Goal: Information Seeking & Learning: Learn about a topic

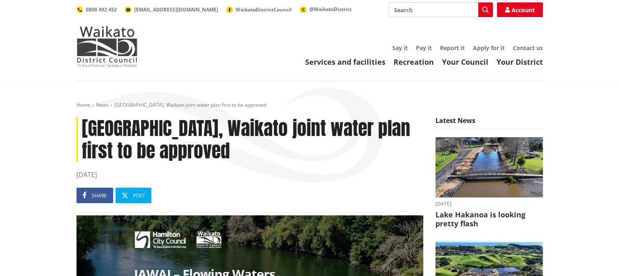
click at [342, 134] on h1 "Hamilton, Waikato joint water plan first to be approved" at bounding box center [250, 139] width 347 height 45
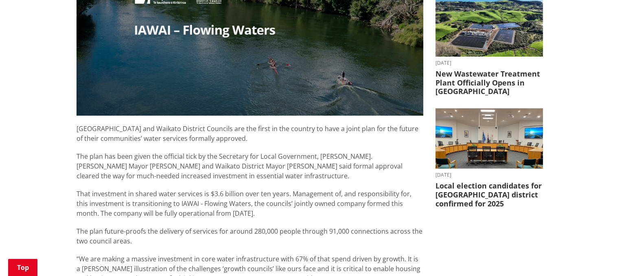
scroll to position [285, 0]
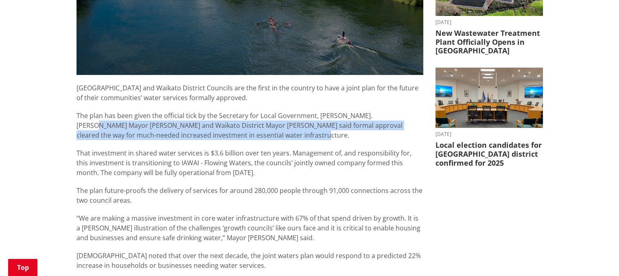
drag, startPoint x: 385, startPoint y: 116, endPoint x: 385, endPoint y: 136, distance: 19.5
click at [385, 136] on p "The plan has been given the official tick by the Secretary for Local Government…" at bounding box center [250, 125] width 347 height 29
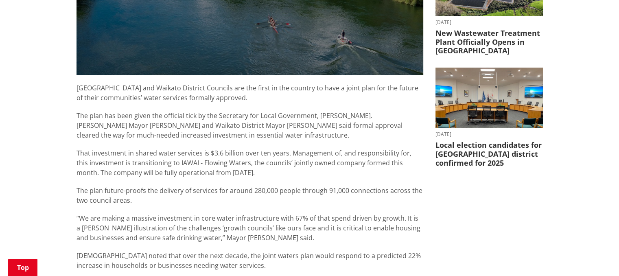
scroll to position [326, 0]
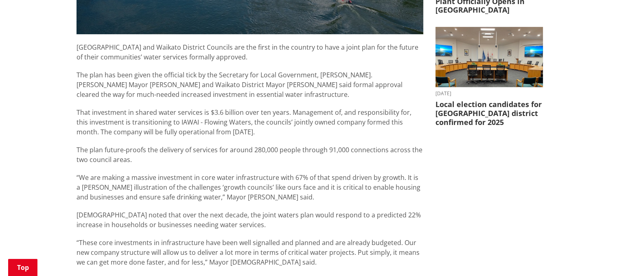
click at [361, 125] on p "That investment in shared water services is $3.6 billion over ten years. Manage…" at bounding box center [250, 121] width 347 height 29
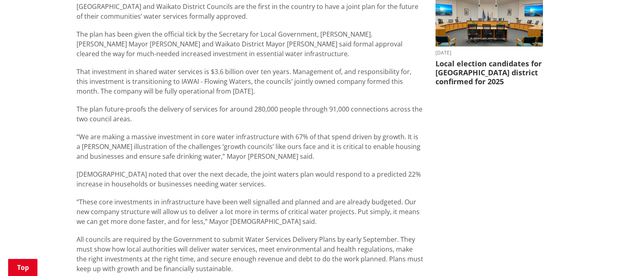
scroll to position [407, 0]
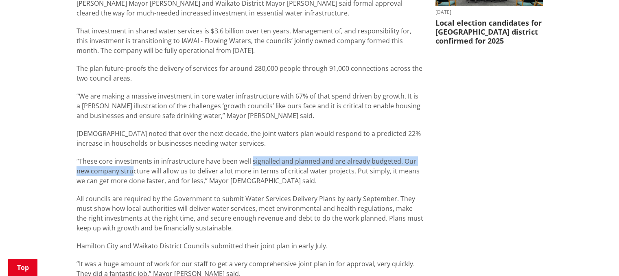
drag, startPoint x: 131, startPoint y: 170, endPoint x: 250, endPoint y: 163, distance: 118.2
click at [250, 163] on p "“These core investments in infrastructure have been well signalled and planned …" at bounding box center [250, 170] width 347 height 29
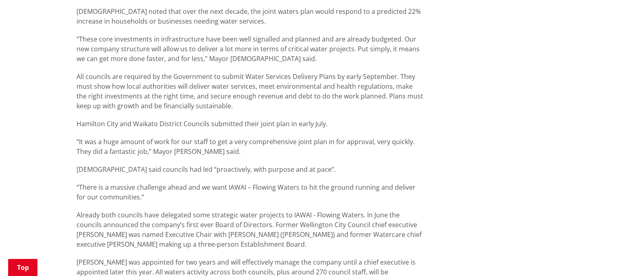
scroll to position [570, 0]
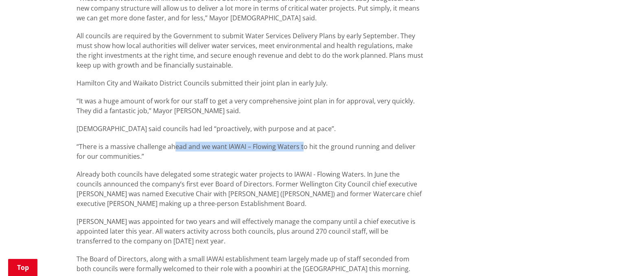
drag, startPoint x: 173, startPoint y: 144, endPoint x: 304, endPoint y: 145, distance: 130.3
click at [304, 145] on p "“There is a massive challenge ahead and we want IAWAI – Flowing Waters to hit t…" at bounding box center [250, 152] width 347 height 20
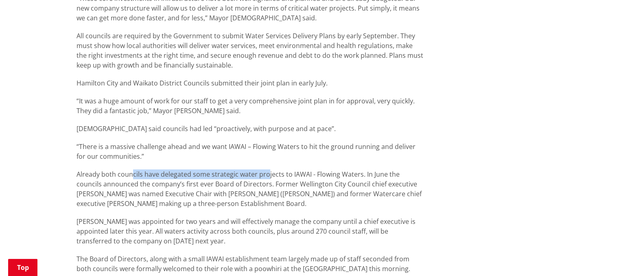
drag, startPoint x: 131, startPoint y: 175, endPoint x: 265, endPoint y: 171, distance: 134.4
click at [265, 171] on p "Already both councils have delegated some strategic water projects to IAWAI - F…" at bounding box center [250, 188] width 347 height 39
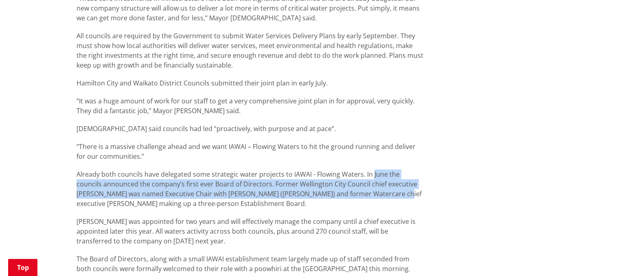
drag, startPoint x: 371, startPoint y: 173, endPoint x: 370, endPoint y: 189, distance: 16.4
click at [370, 189] on p "Already both councils have delegated some strategic water projects to IAWAI - F…" at bounding box center [250, 188] width 347 height 39
click at [370, 188] on p "Already both councils have delegated some strategic water projects to IAWAI - F…" at bounding box center [250, 188] width 347 height 39
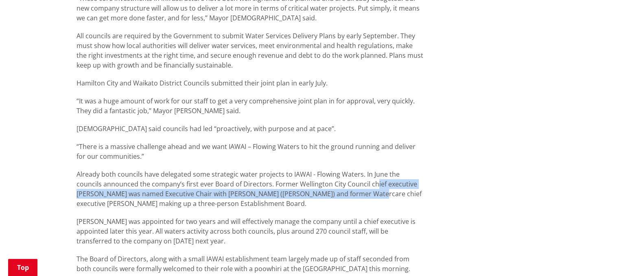
drag, startPoint x: 350, startPoint y: 194, endPoint x: 347, endPoint y: 179, distance: 15.7
click at [347, 179] on p "Already both councils have delegated some strategic water projects to IAWAI - F…" at bounding box center [250, 188] width 347 height 39
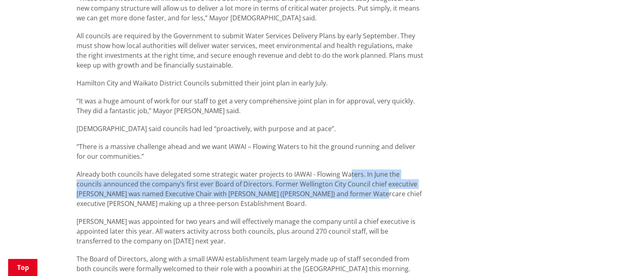
click at [347, 178] on p "Already both councils have delegated some strategic water projects to IAWAI - F…" at bounding box center [250, 188] width 347 height 39
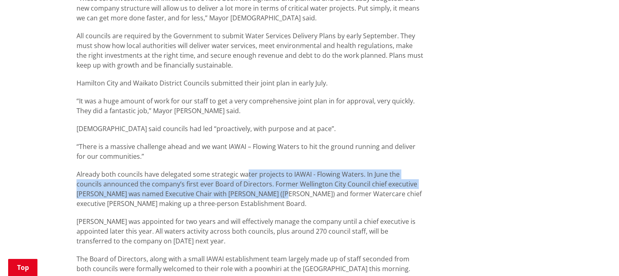
drag, startPoint x: 244, startPoint y: 177, endPoint x: 259, endPoint y: 199, distance: 26.4
click at [259, 199] on p "Already both councils have delegated some strategic water projects to IAWAI - F…" at bounding box center [250, 188] width 347 height 39
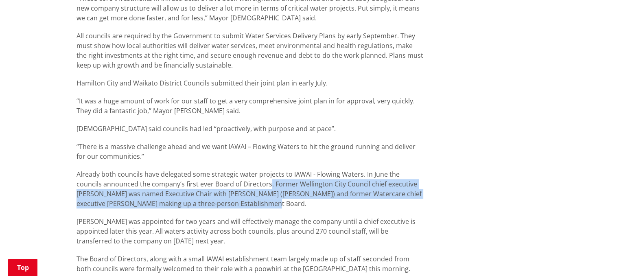
drag, startPoint x: 246, startPoint y: 203, endPoint x: 241, endPoint y: 179, distance: 24.5
click at [241, 179] on p "Already both councils have delegated some strategic water projects to IAWAI - F…" at bounding box center [250, 188] width 347 height 39
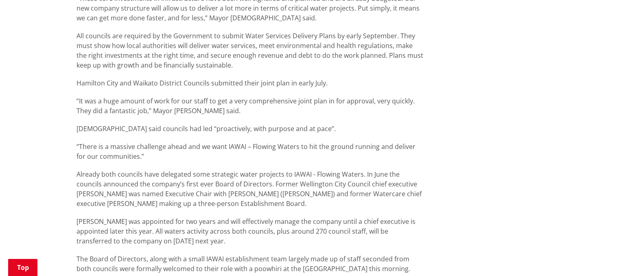
click at [241, 179] on p "Already both councils have delegated some strategic water projects to IAWAI - F…" at bounding box center [250, 188] width 347 height 39
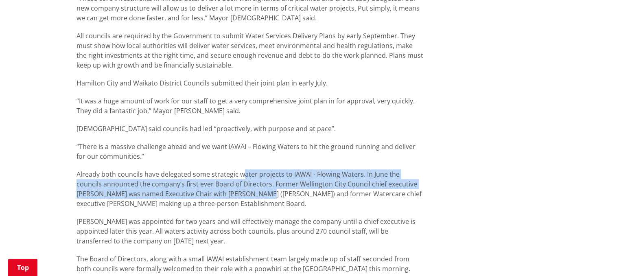
drag, startPoint x: 241, startPoint y: 176, endPoint x: 242, endPoint y: 196, distance: 20.0
click at [242, 196] on p "Already both councils have delegated some strategic water projects to IAWAI - F…" at bounding box center [250, 188] width 347 height 39
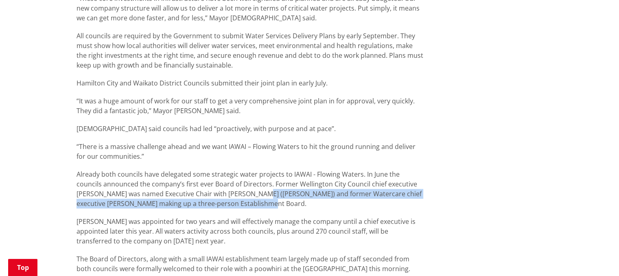
drag, startPoint x: 241, startPoint y: 202, endPoint x: 241, endPoint y: 187, distance: 14.7
click at [241, 187] on p "Already both councils have delegated some strategic water projects to IAWAI - F…" at bounding box center [250, 188] width 347 height 39
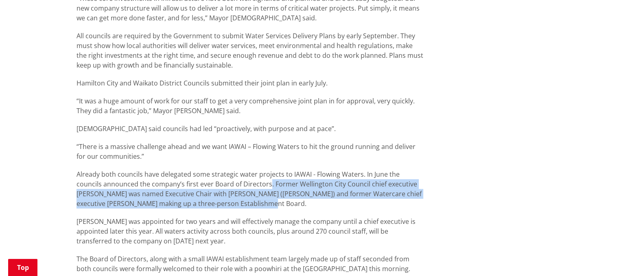
click at [241, 186] on p "Already both councils have delegated some strategic water projects to IAWAI - F…" at bounding box center [250, 188] width 347 height 39
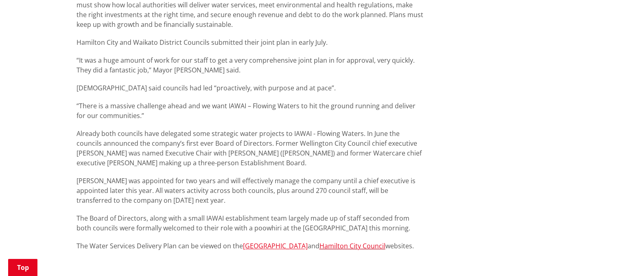
scroll to position [651, 0]
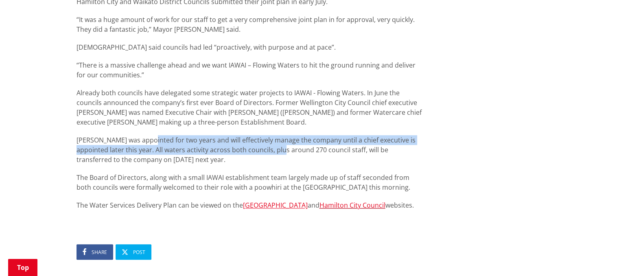
drag, startPoint x: 147, startPoint y: 140, endPoint x: 274, endPoint y: 150, distance: 127.4
click at [274, 150] on p "Lavery was appointed for two years and will effectively manage the company unti…" at bounding box center [250, 149] width 347 height 29
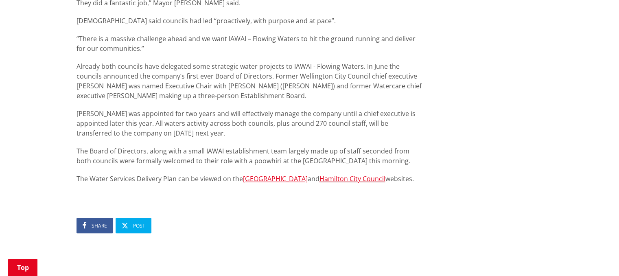
scroll to position [692, 0]
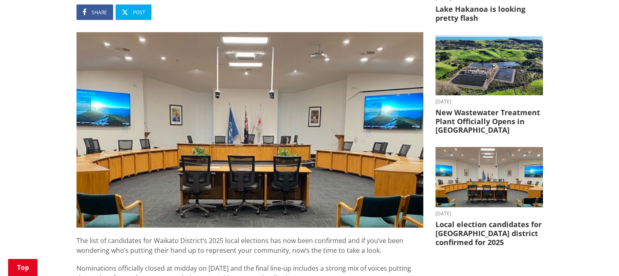
scroll to position [244, 0]
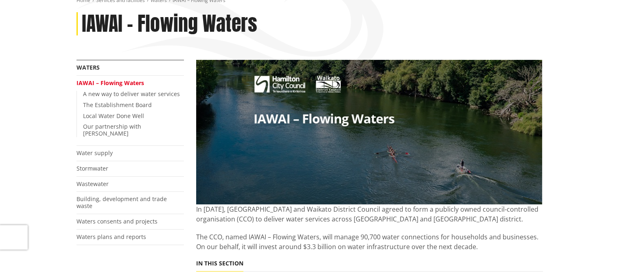
scroll to position [122, 0]
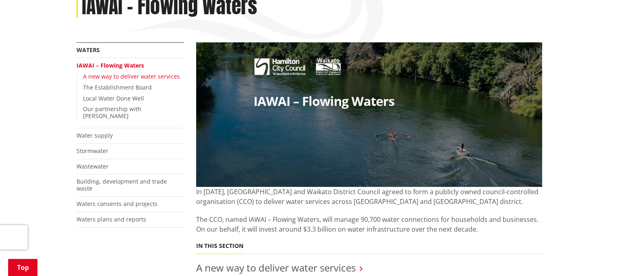
click at [160, 77] on link "A new way to deliver water services" at bounding box center [131, 76] width 97 height 8
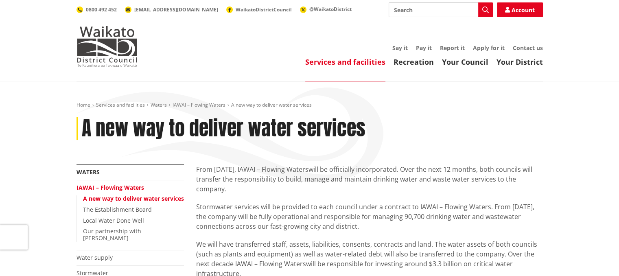
click at [287, 167] on p "From 1 July 2025, IAWAI – Flowing Waters will be officially incorporated. Over …" at bounding box center [369, 178] width 347 height 29
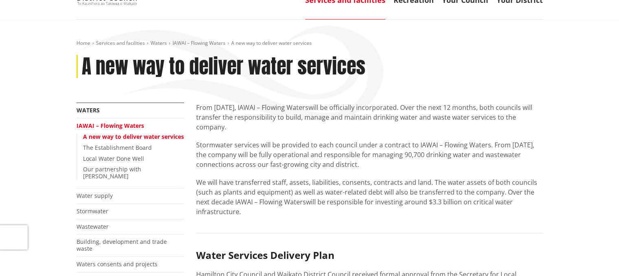
scroll to position [81, 0]
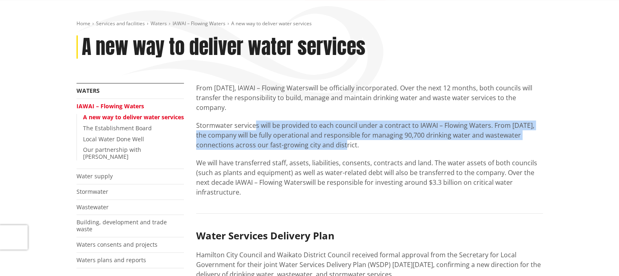
drag, startPoint x: 255, startPoint y: 126, endPoint x: 329, endPoint y: 145, distance: 76.6
click at [329, 145] on p "Stormwater services will be provided to each council under a contract to IAWAI …" at bounding box center [369, 134] width 347 height 29
drag, startPoint x: 331, startPoint y: 145, endPoint x: 232, endPoint y: 127, distance: 100.2
click at [232, 127] on p "Stormwater services will be provided to each council under a contract to IAWAI …" at bounding box center [369, 134] width 347 height 29
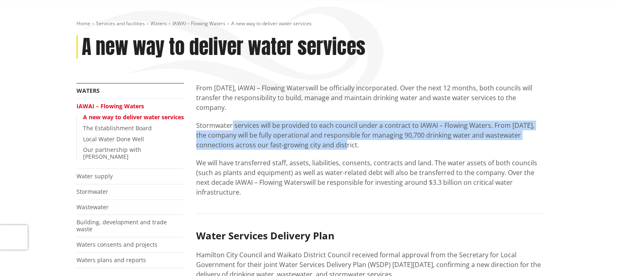
click at [232, 127] on p "Stormwater services will be provided to each council under a contract to IAWAI …" at bounding box center [369, 134] width 347 height 29
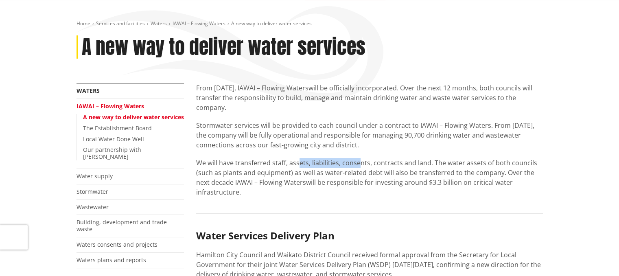
drag, startPoint x: 326, startPoint y: 162, endPoint x: 358, endPoint y: 161, distance: 32.2
click at [358, 161] on p "We will have transferred staff, assets, liabilities, consents, contracts and la…" at bounding box center [369, 177] width 347 height 39
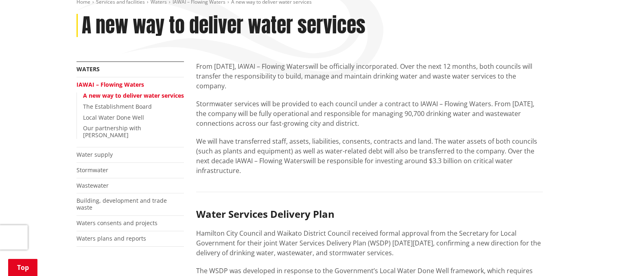
scroll to position [122, 0]
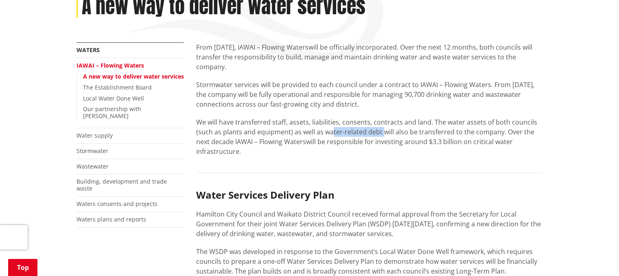
drag, startPoint x: 332, startPoint y: 131, endPoint x: 383, endPoint y: 127, distance: 51.0
click at [383, 128] on p "We will have transferred staff, assets, liabilities, consents, contracts and la…" at bounding box center [369, 136] width 347 height 39
click at [383, 127] on p "We will have transferred staff, assets, liabilities, consents, contracts and la…" at bounding box center [369, 136] width 347 height 39
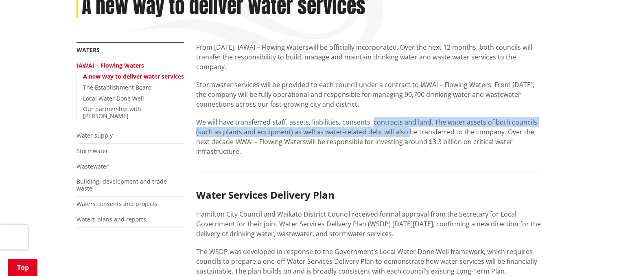
drag, startPoint x: 372, startPoint y: 127, endPoint x: 408, endPoint y: 133, distance: 36.3
click at [408, 133] on p "We will have transferred staff, assets, liabilities, consents, contracts and la…" at bounding box center [369, 136] width 347 height 39
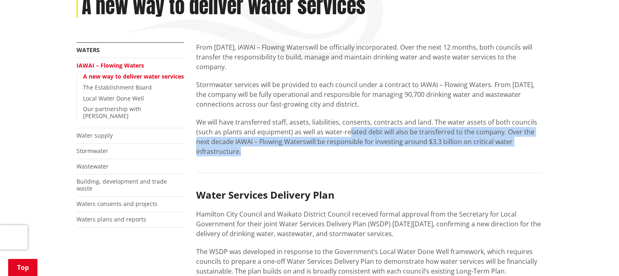
drag, startPoint x: 351, startPoint y: 142, endPoint x: 353, endPoint y: 156, distance: 14.4
click at [353, 156] on p "We will have transferred staff, assets, liabilities, consents, contracts and la…" at bounding box center [369, 136] width 347 height 39
drag, startPoint x: 350, startPoint y: 154, endPoint x: 347, endPoint y: 134, distance: 20.6
click at [347, 134] on p "We will have transferred staff, assets, liabilities, consents, contracts and la…" at bounding box center [369, 136] width 347 height 39
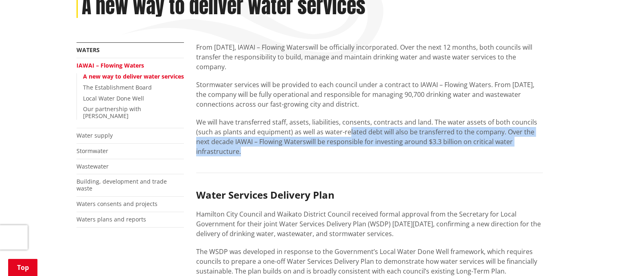
click at [347, 134] on p "We will have transferred staff, assets, liabilities, consents, contracts and la…" at bounding box center [369, 136] width 347 height 39
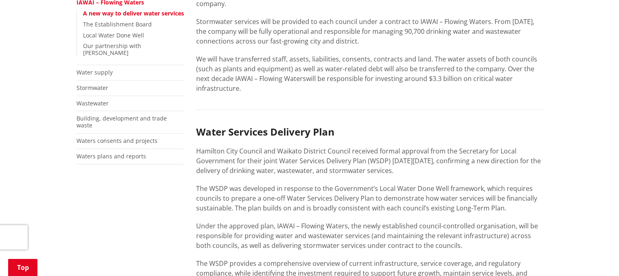
scroll to position [204, 0]
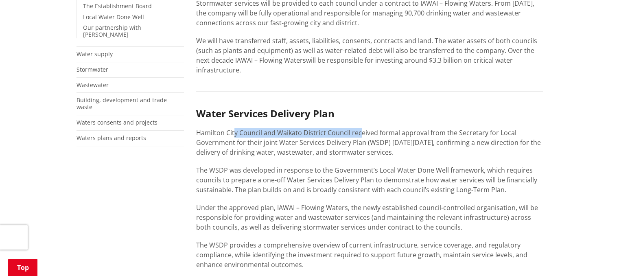
drag, startPoint x: 236, startPoint y: 132, endPoint x: 359, endPoint y: 136, distance: 123.8
click at [359, 136] on p "Hamilton City Council and Waikato District Council received formal approval fro…" at bounding box center [369, 142] width 347 height 29
click at [360, 136] on p "Hamilton City Council and Waikato District Council received formal approval fro…" at bounding box center [369, 142] width 347 height 29
click at [356, 149] on p "Hamilton City Council and Waikato District Council received formal approval fro…" at bounding box center [369, 142] width 347 height 29
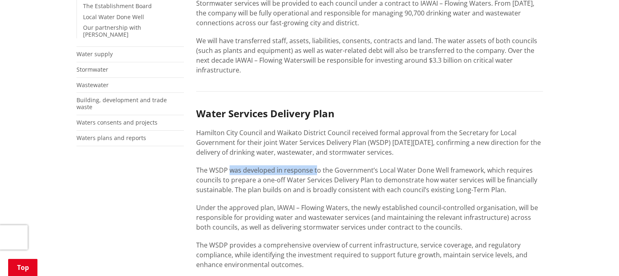
drag, startPoint x: 228, startPoint y: 169, endPoint x: 316, endPoint y: 169, distance: 88.3
click at [316, 169] on p "The WSDP was developed in response to the Government’s Local Water Done Well fr…" at bounding box center [369, 179] width 347 height 29
click at [335, 176] on p "The WSDP was developed in response to the Government’s Local Water Done Well fr…" at bounding box center [369, 179] width 347 height 29
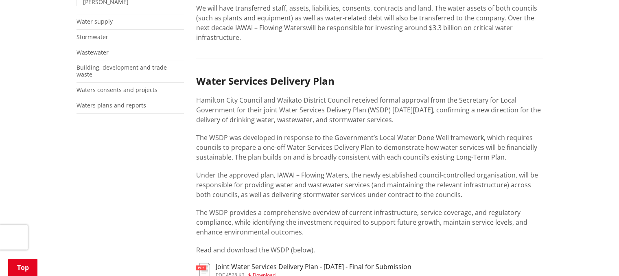
scroll to position [252, 0]
